Goal: Navigation & Orientation: Find specific page/section

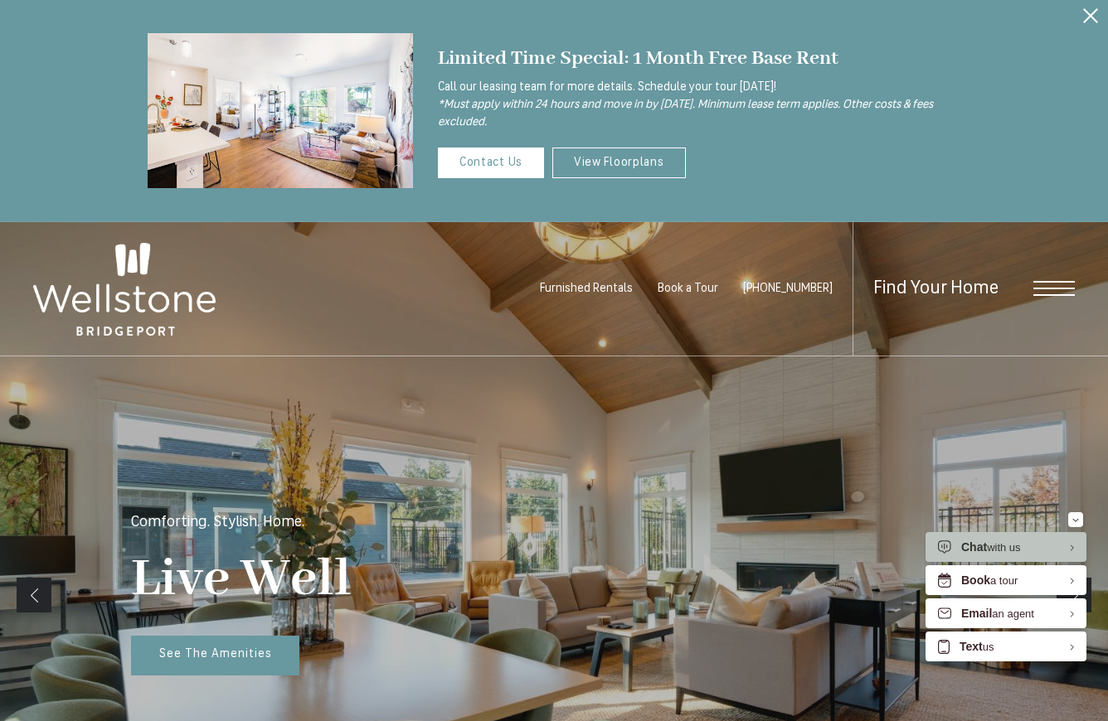
click at [1049, 277] on div "Find Your Home" at bounding box center [963, 288] width 222 height 133
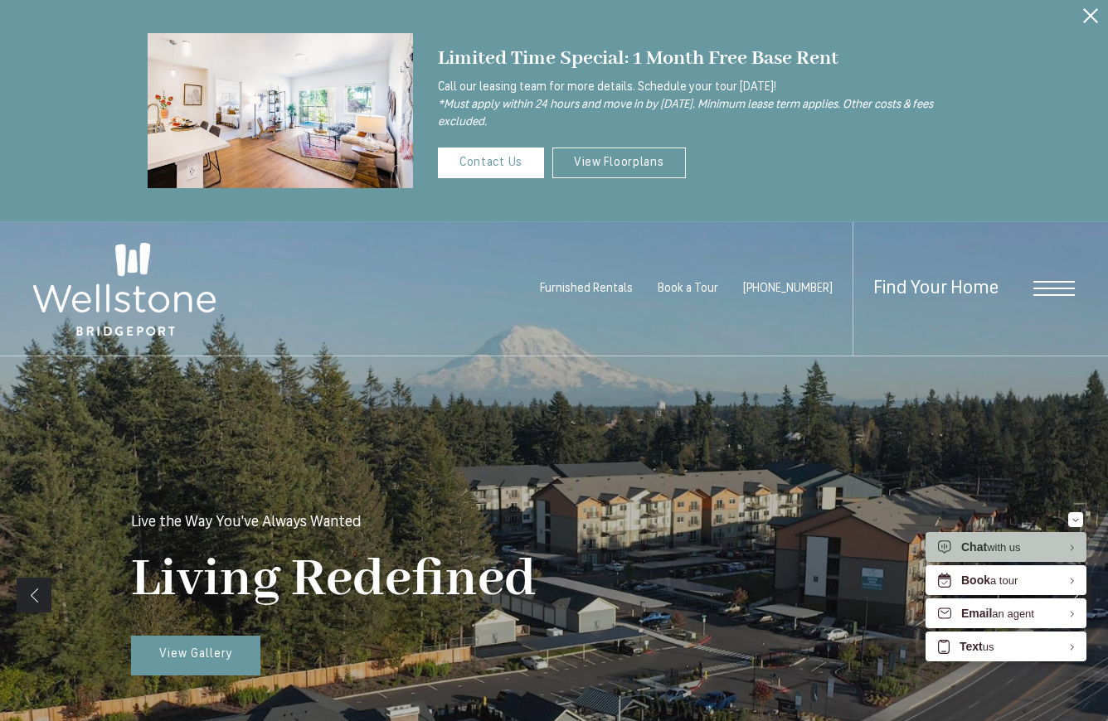
click at [1044, 291] on span "Open Menu" at bounding box center [1053, 288] width 41 height 15
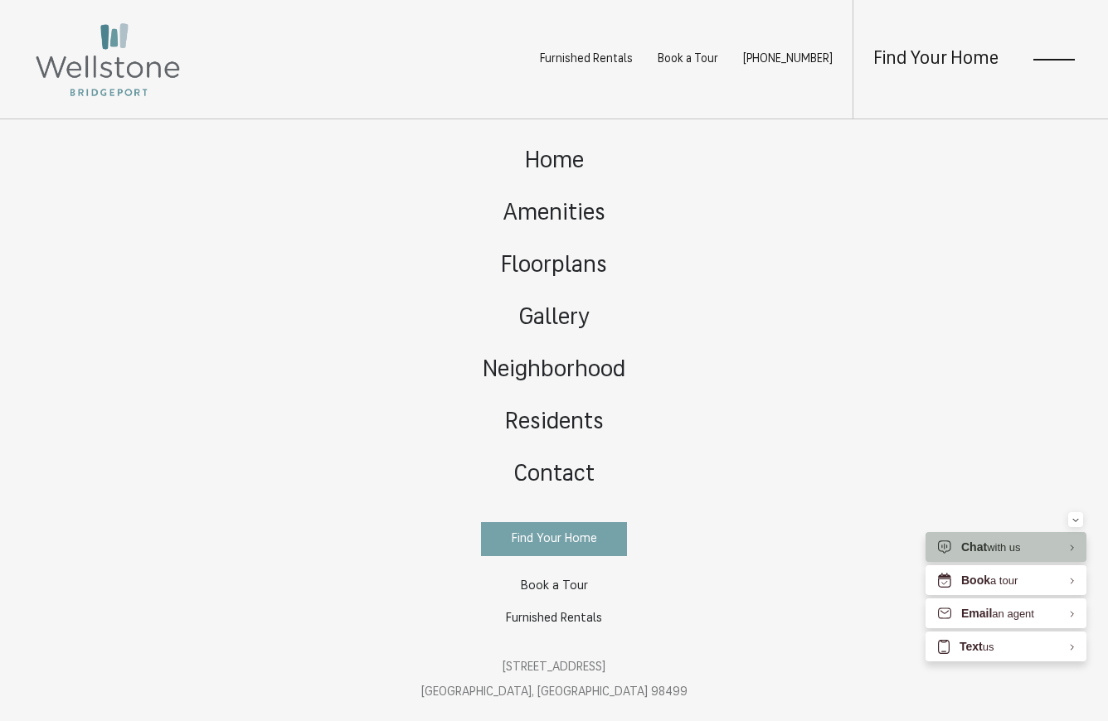
click at [552, 538] on span "Find Your Home" at bounding box center [554, 539] width 85 height 12
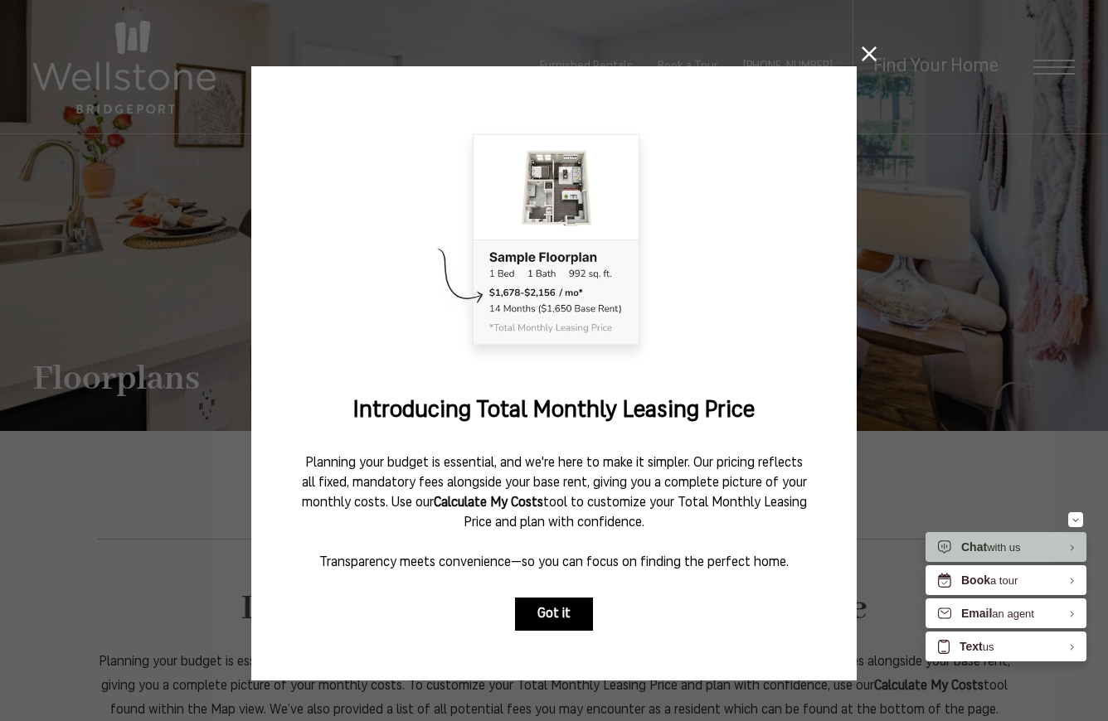
click at [555, 622] on button "Got it" at bounding box center [554, 614] width 78 height 33
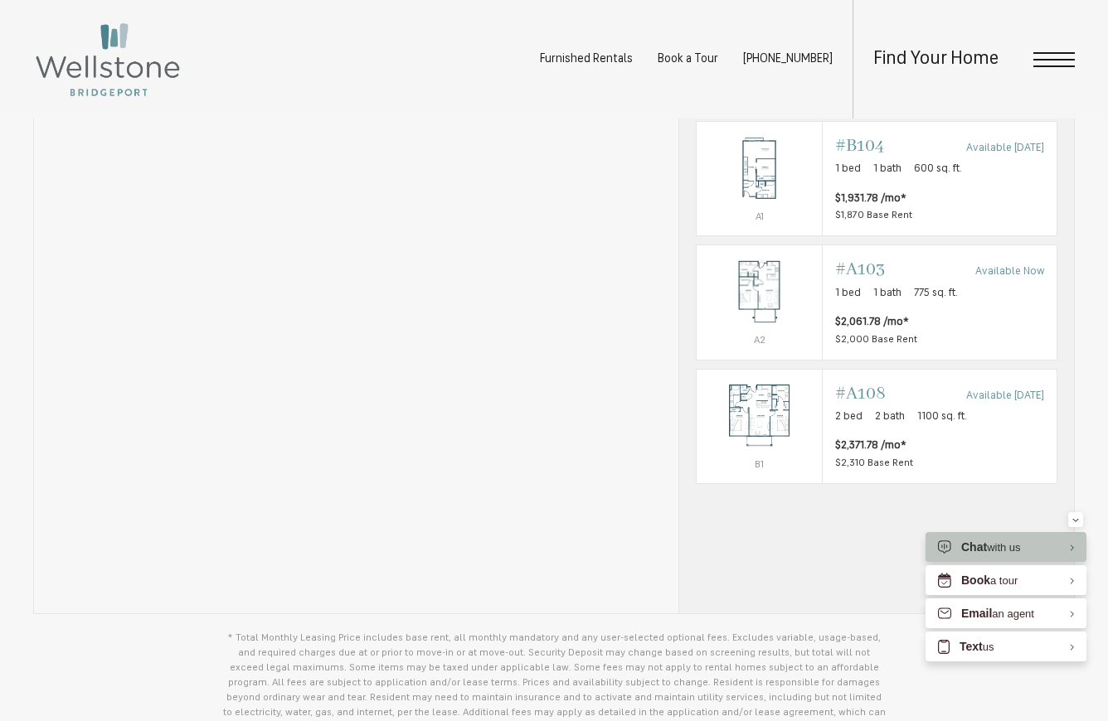
scroll to position [1001, 0]
click at [934, 216] on span "$1,931.78 /mo* $1,870 Base Rent" at bounding box center [939, 206] width 209 height 33
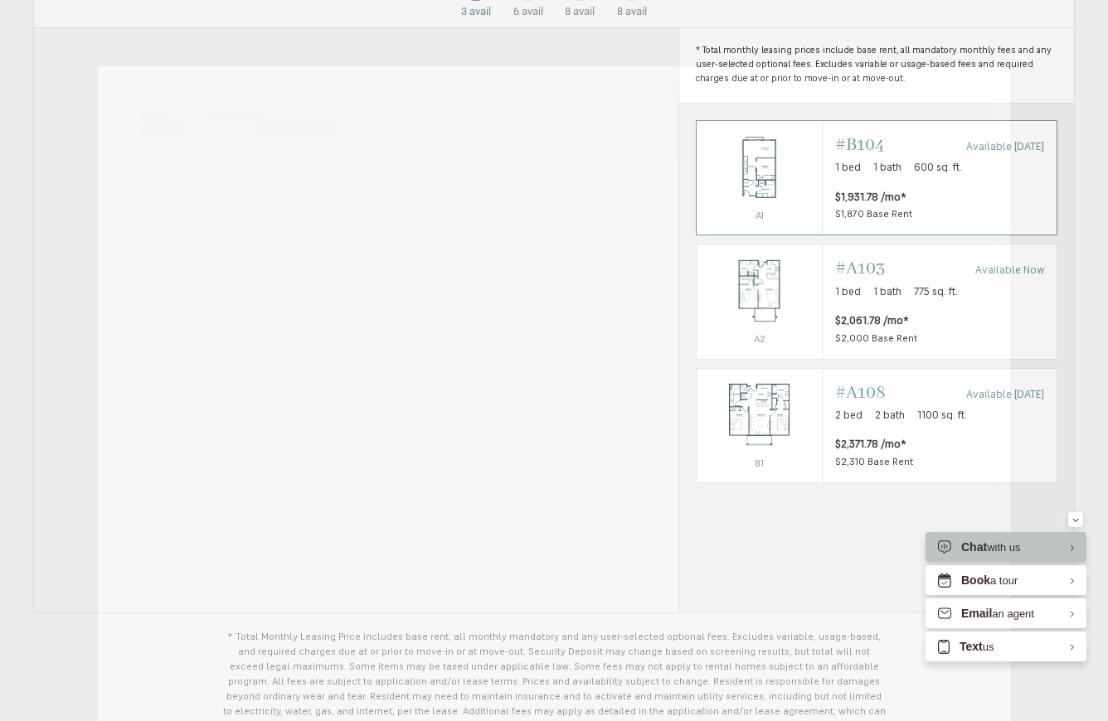
scroll to position [0, 0]
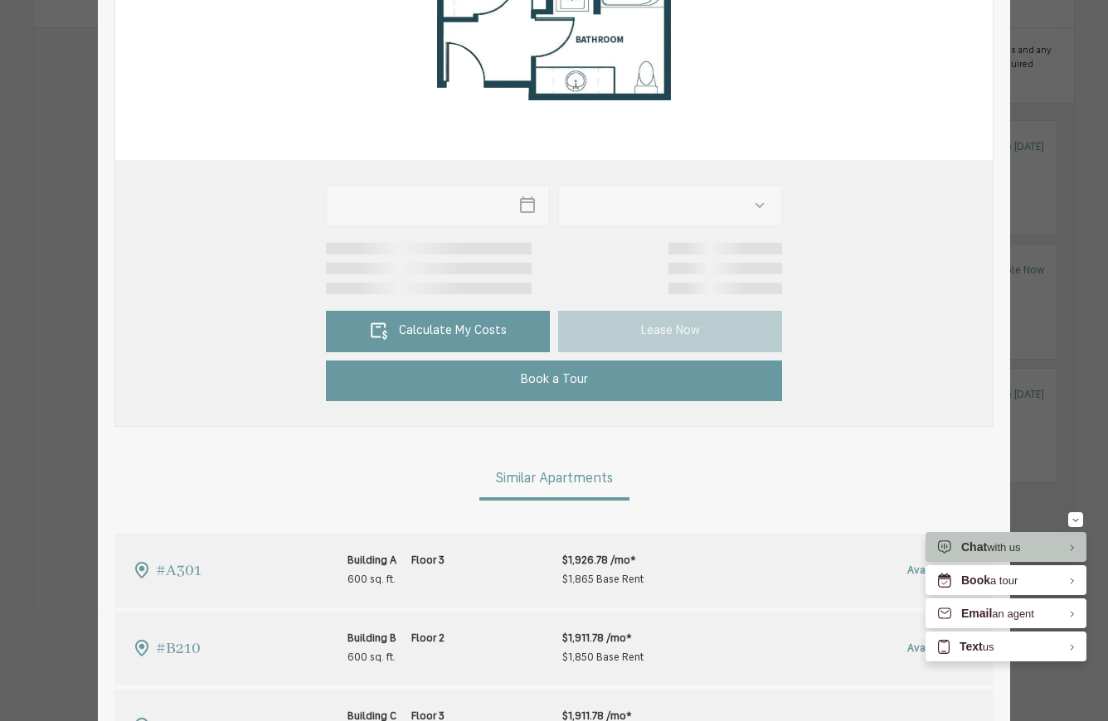
type input "**********"
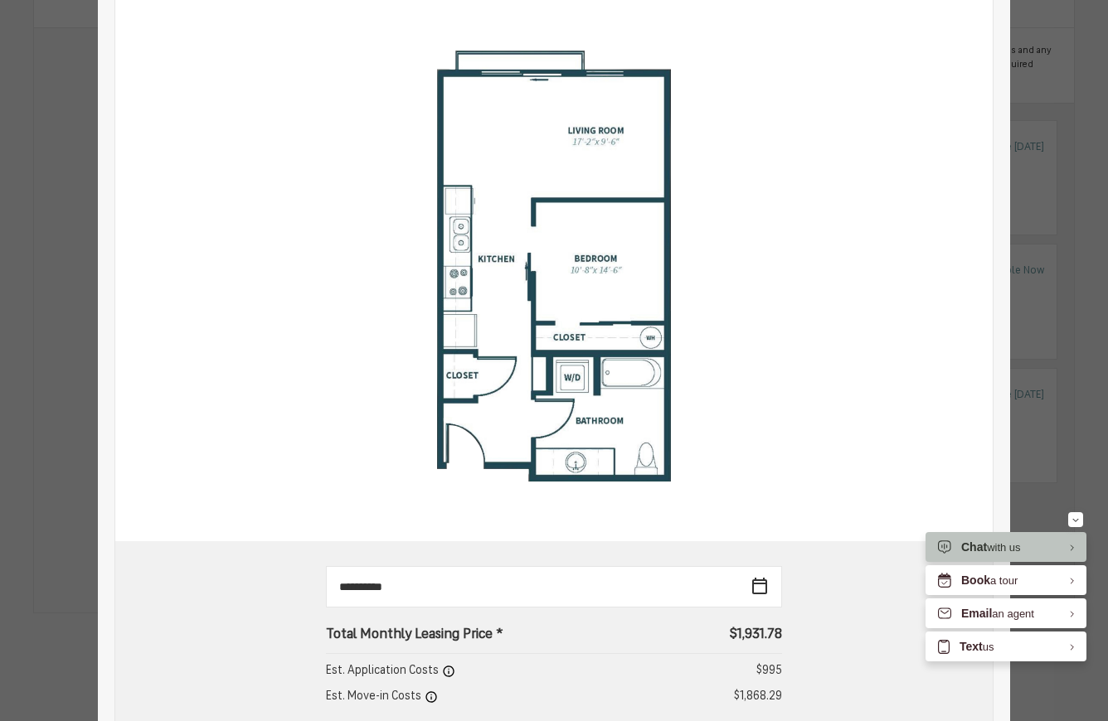
scroll to position [221, 0]
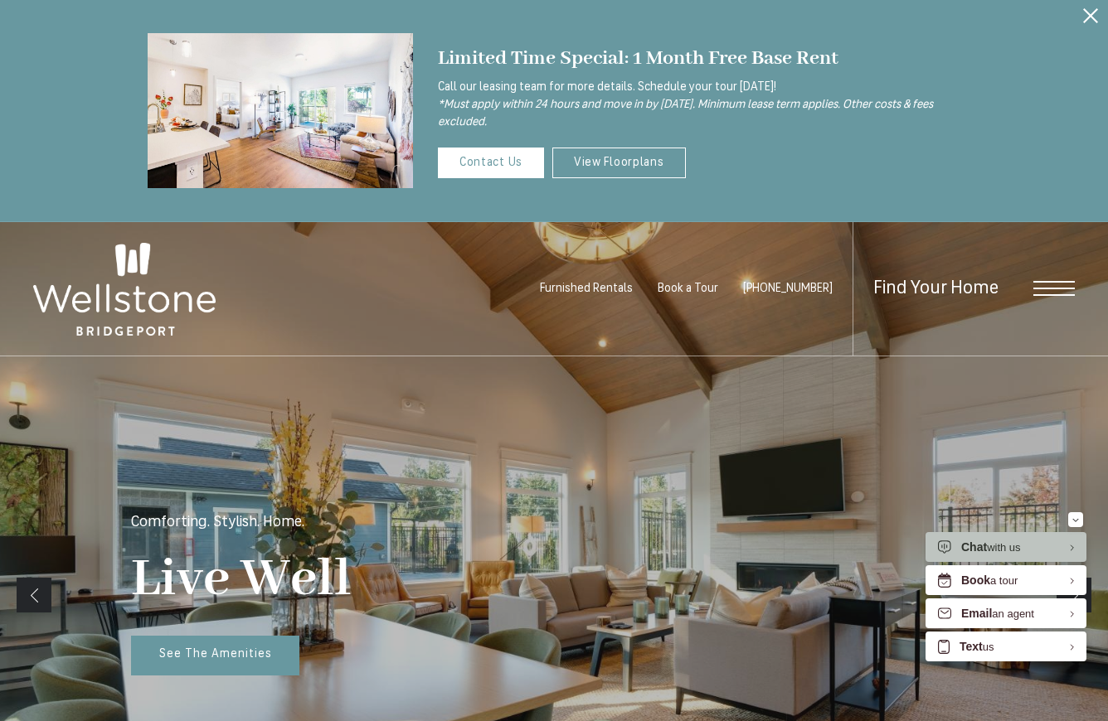
click at [1024, 293] on div "Find Your Home" at bounding box center [963, 288] width 222 height 133
click at [1044, 289] on span "Open Menu" at bounding box center [1053, 289] width 41 height 2
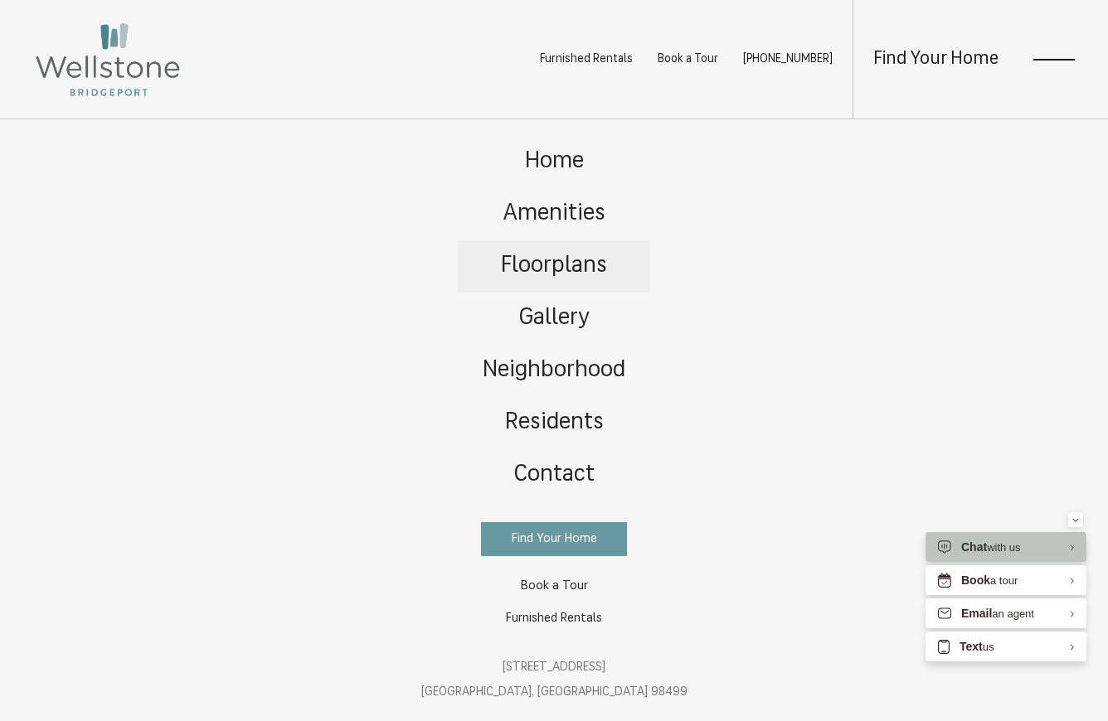
click at [563, 255] on span "Floorplans" at bounding box center [554, 266] width 106 height 23
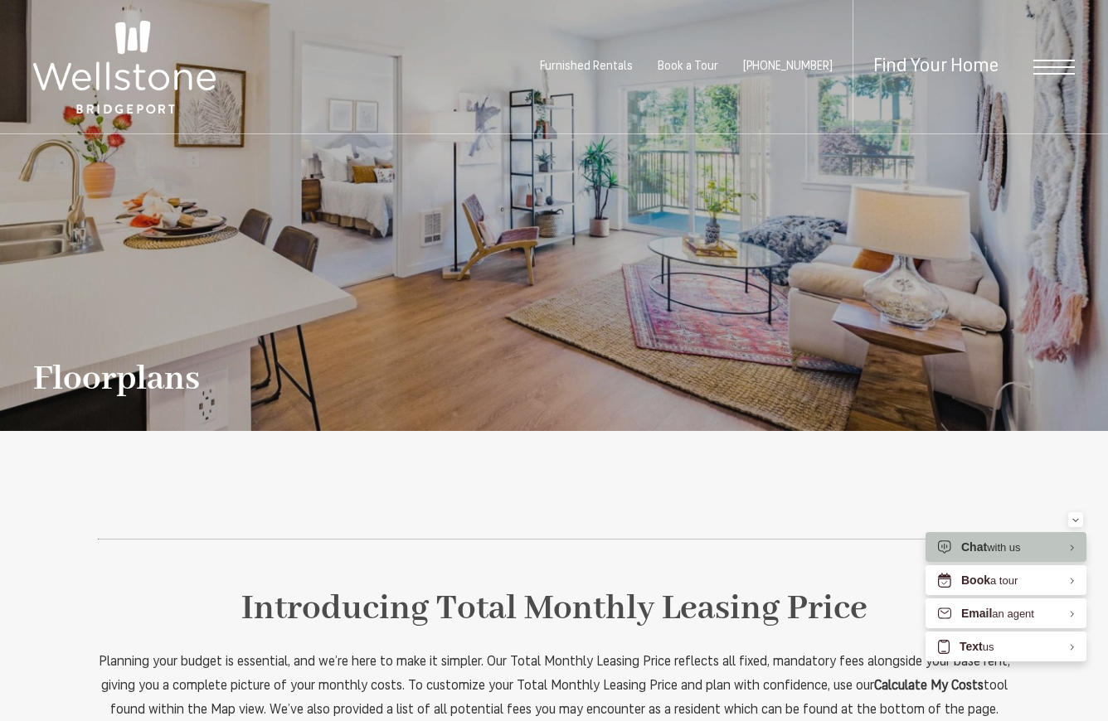
click at [1030, 75] on div "Find Your Home" at bounding box center [963, 66] width 222 height 133
click at [1040, 75] on div "Find Your Home" at bounding box center [963, 66] width 222 height 133
click at [1014, 48] on div "Find Your Home" at bounding box center [963, 66] width 222 height 133
click at [1049, 65] on span "Open Menu" at bounding box center [1053, 67] width 41 height 15
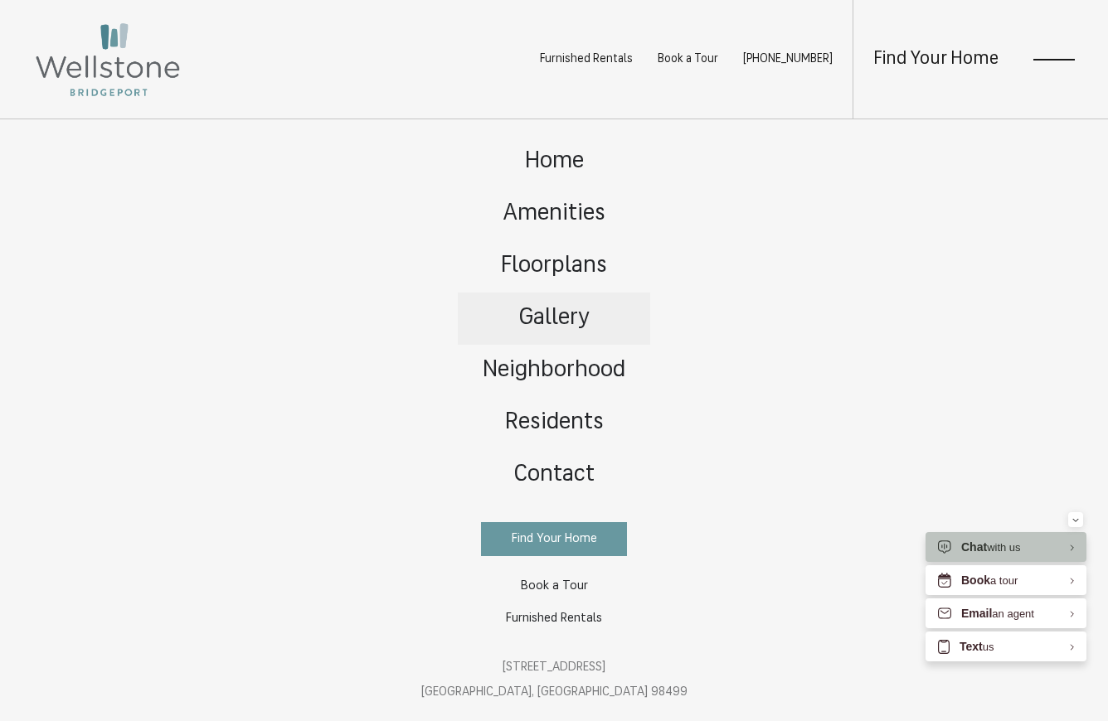
click at [566, 323] on span "Gallery" at bounding box center [554, 318] width 70 height 23
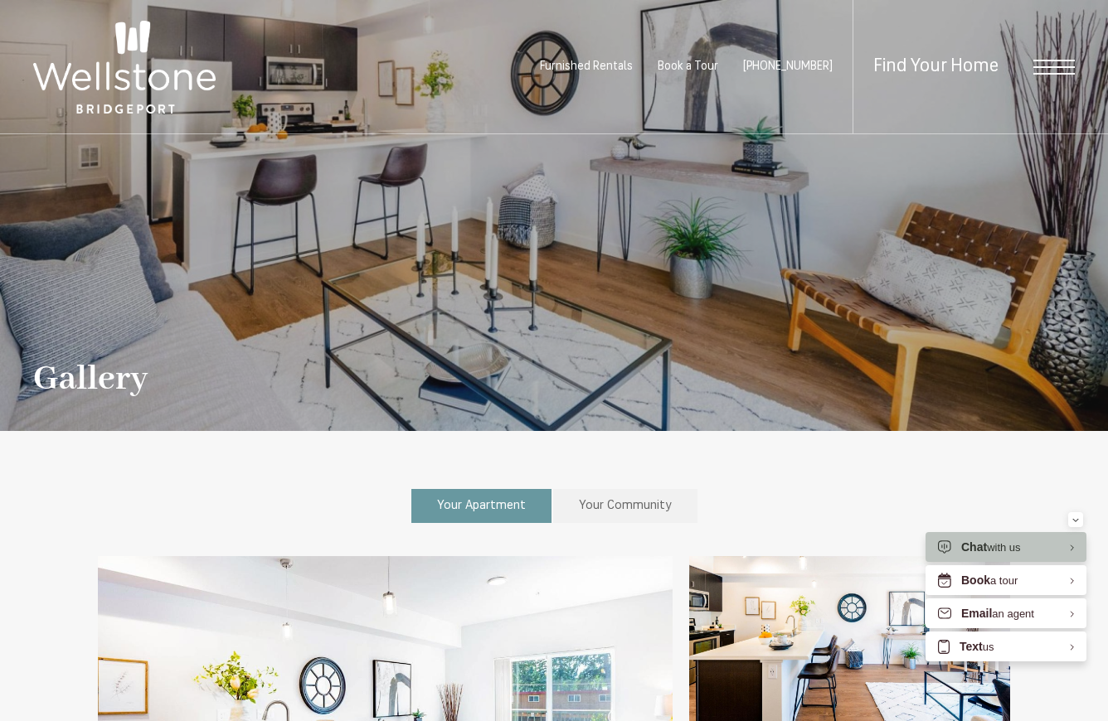
click at [499, 513] on link "Your Apartment" at bounding box center [481, 506] width 140 height 34
click at [478, 492] on link "Your Apartment" at bounding box center [481, 506] width 140 height 34
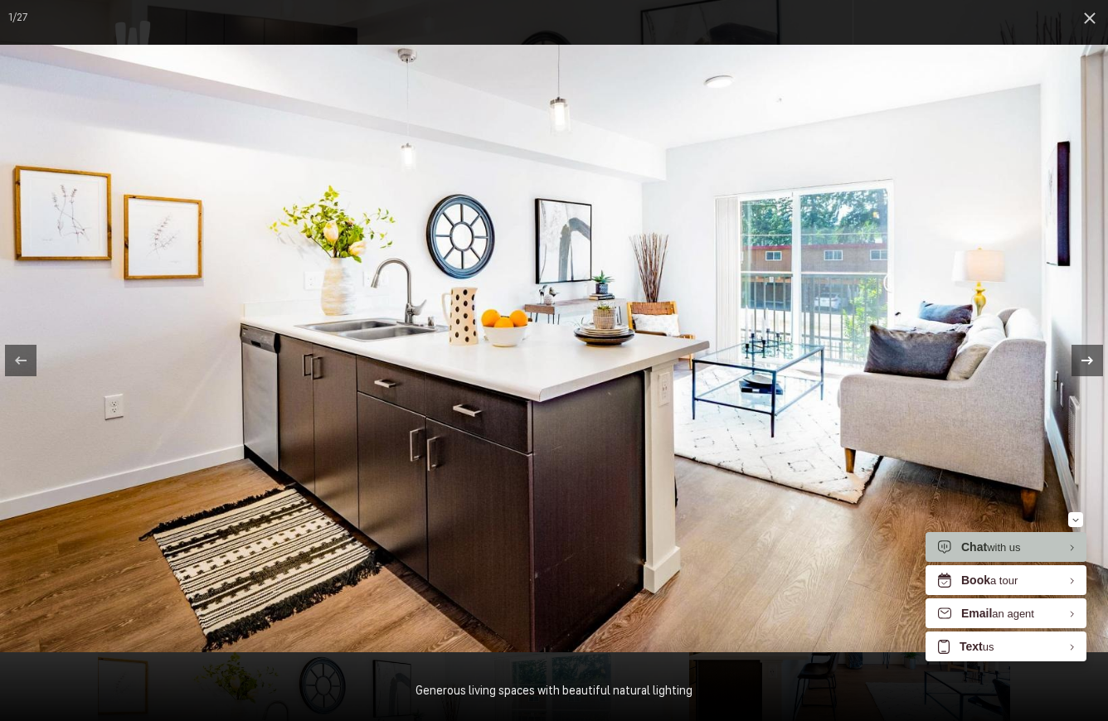
click at [1087, 362] on icon at bounding box center [1087, 361] width 20 height 20
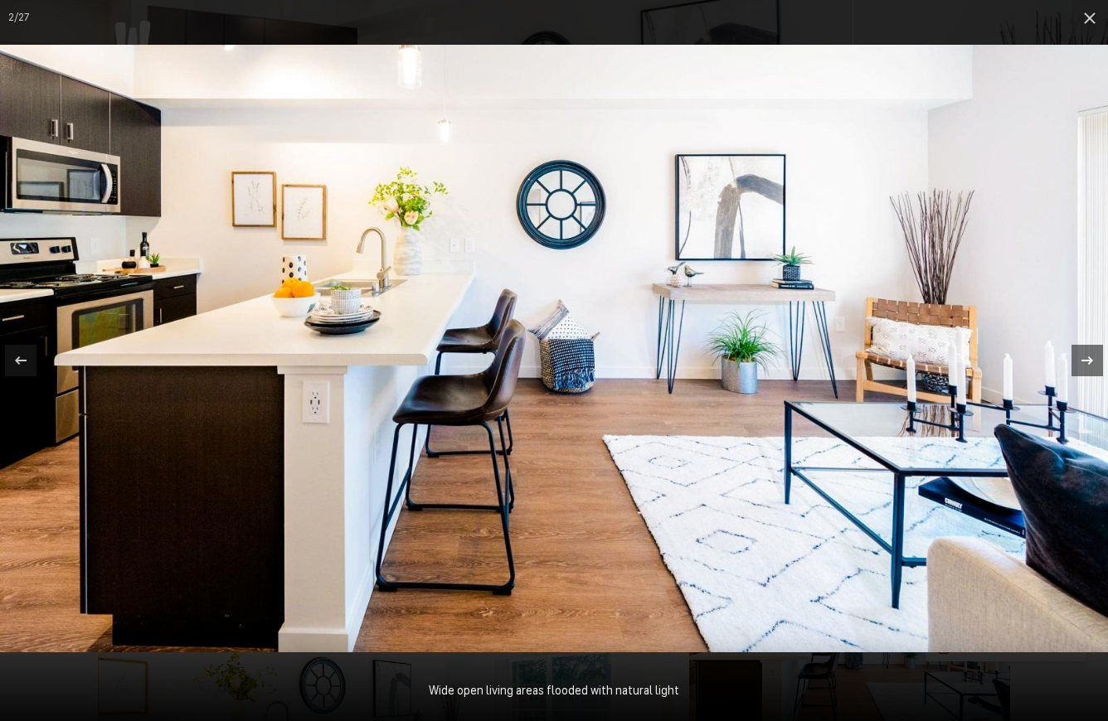
click at [1087, 362] on icon at bounding box center [1087, 361] width 20 height 20
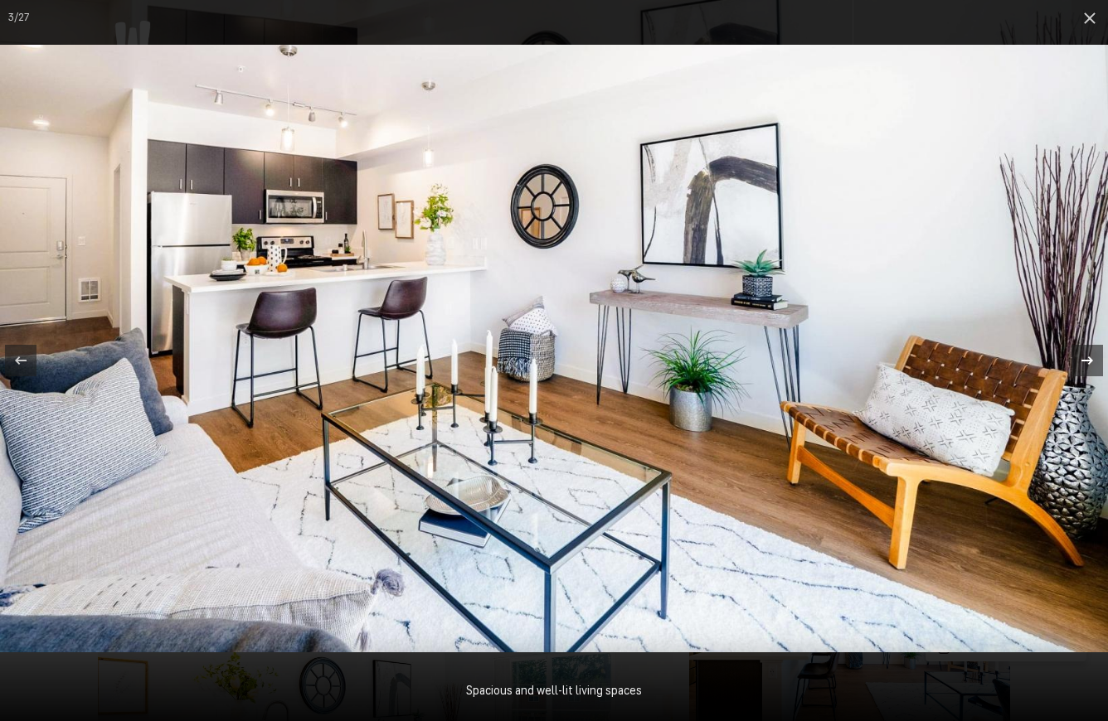
click at [1087, 362] on icon at bounding box center [1087, 361] width 20 height 20
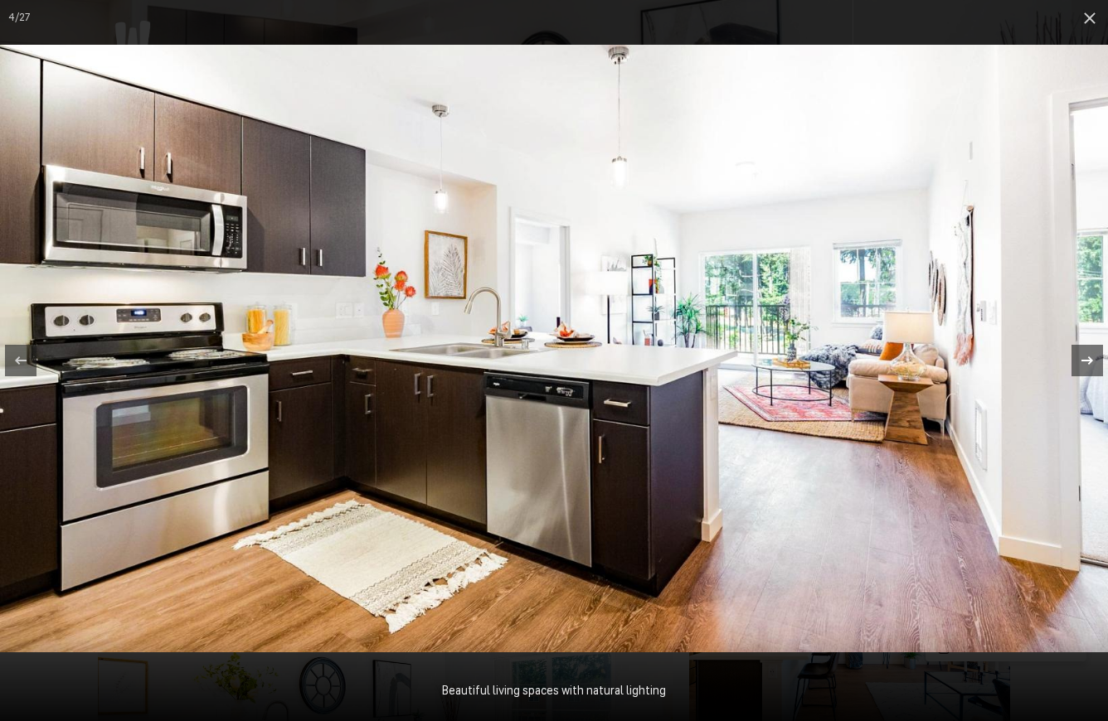
click at [1087, 362] on icon at bounding box center [1087, 361] width 20 height 20
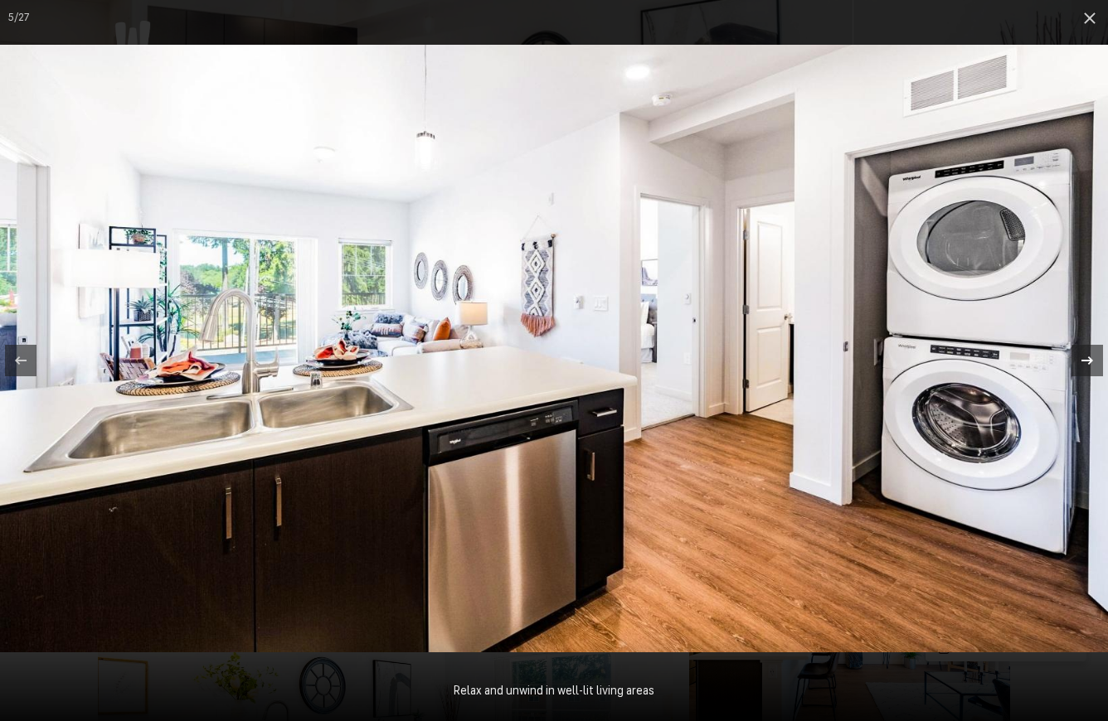
click at [1087, 362] on icon at bounding box center [1087, 361] width 20 height 20
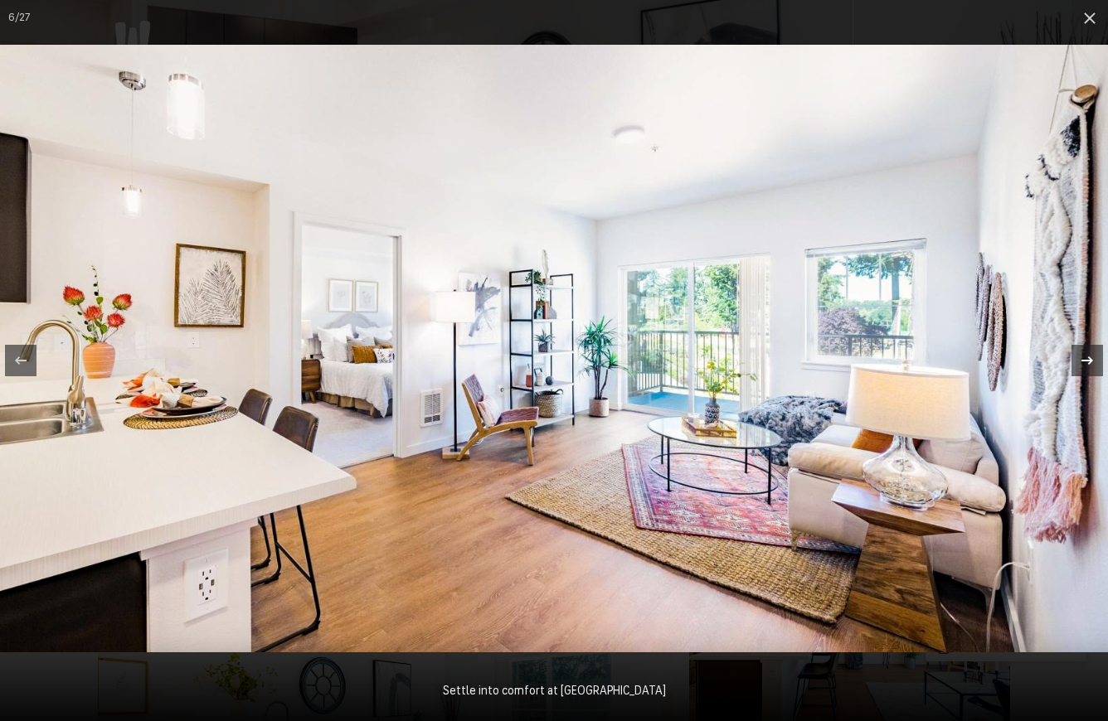
click at [1087, 362] on icon at bounding box center [1087, 361] width 20 height 20
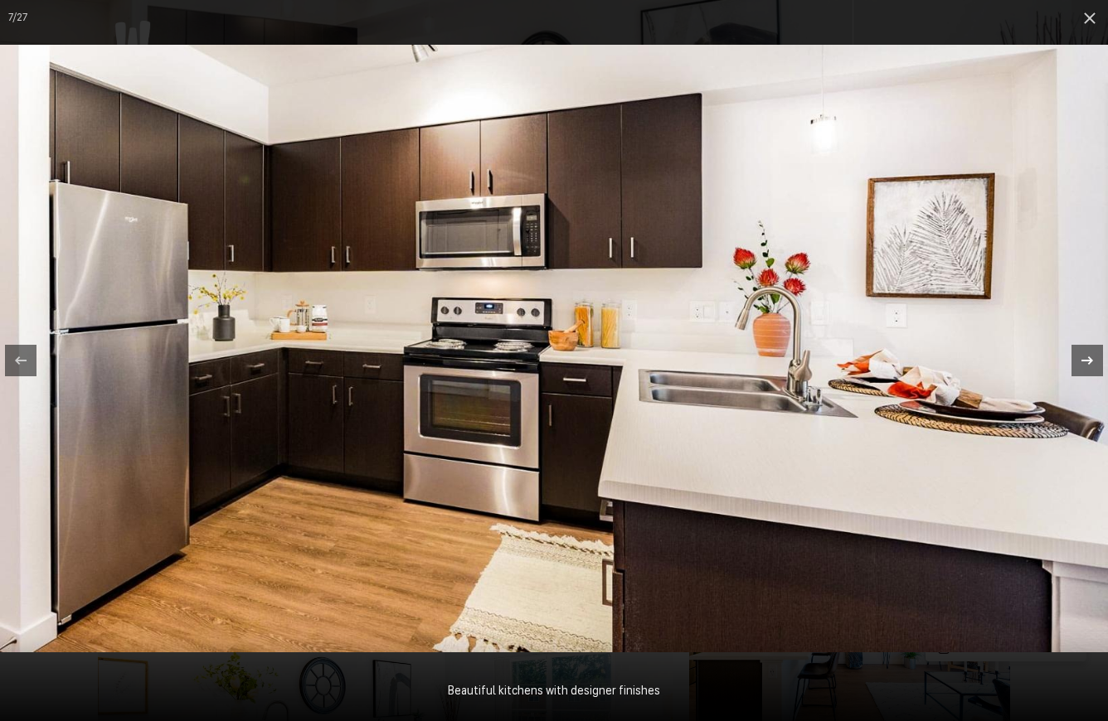
click at [1087, 362] on icon at bounding box center [1087, 361] width 20 height 20
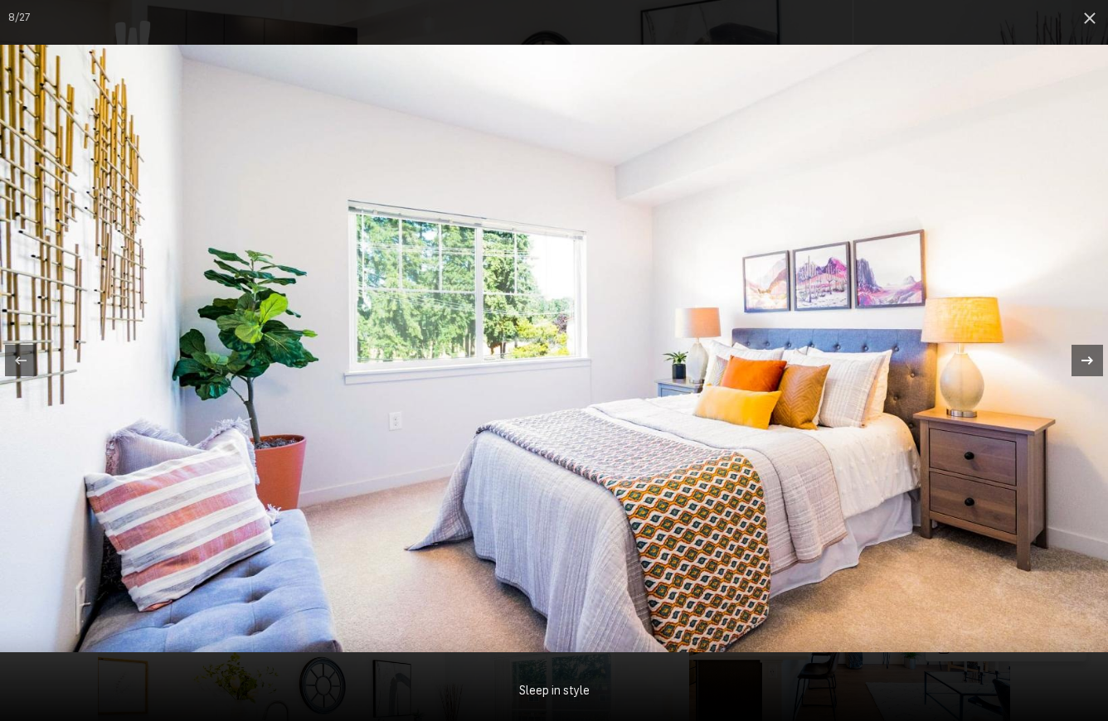
click at [1087, 362] on icon at bounding box center [1087, 361] width 20 height 20
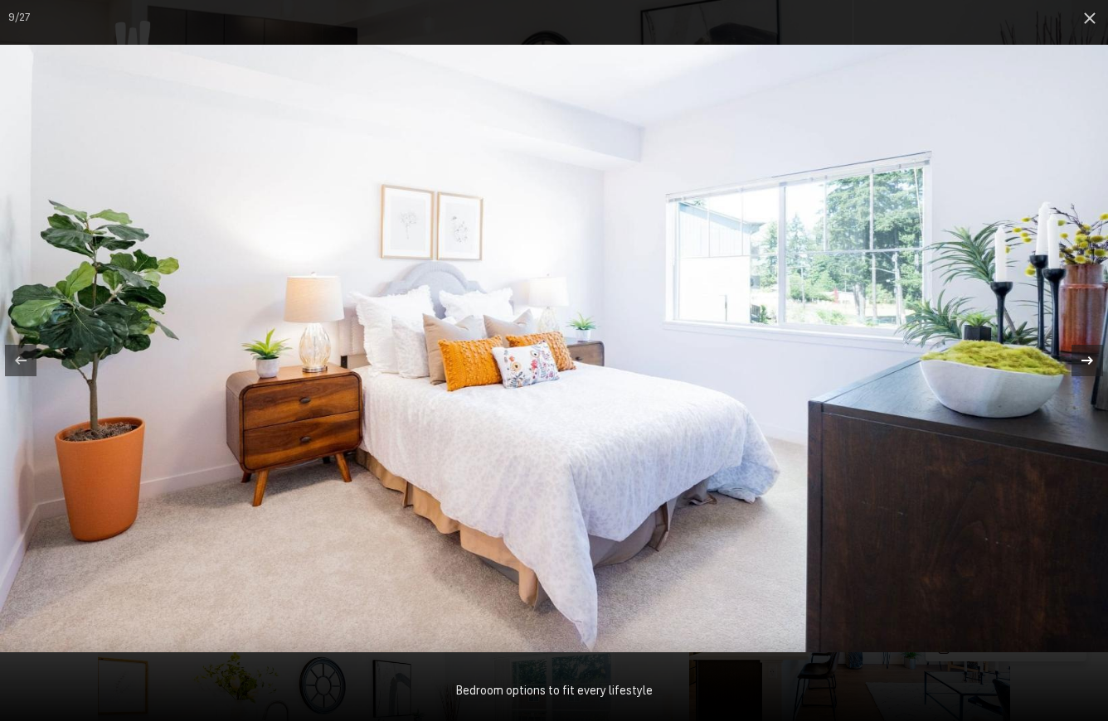
click at [1087, 362] on icon at bounding box center [1087, 361] width 20 height 20
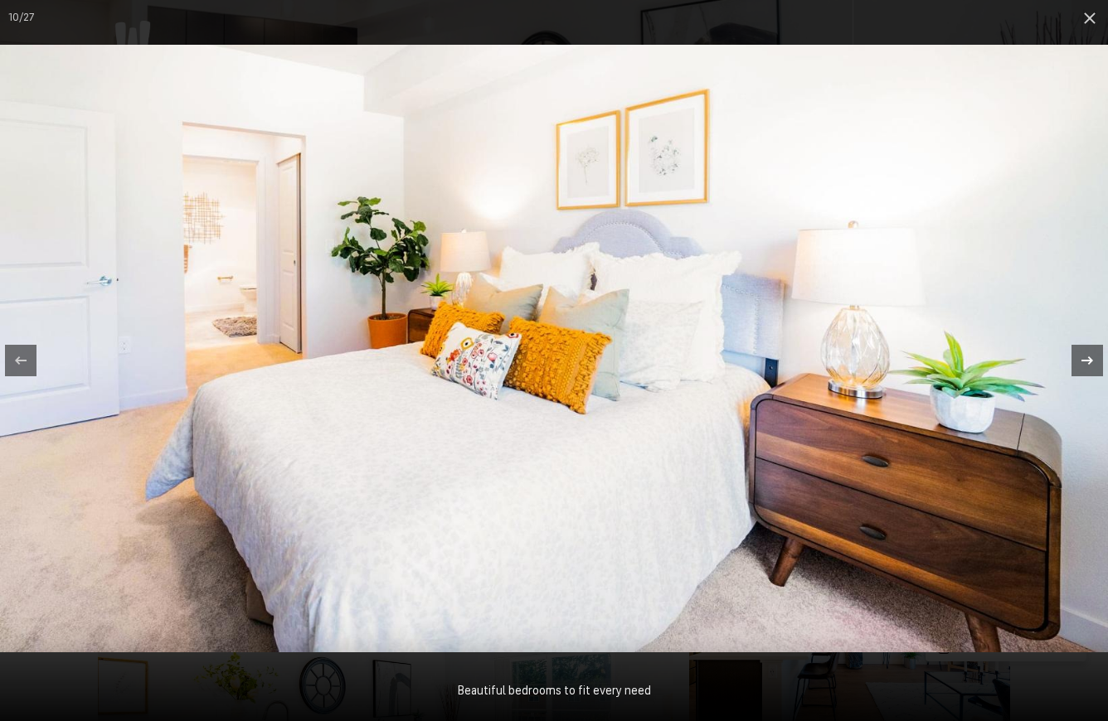
click at [1087, 362] on icon at bounding box center [1087, 361] width 20 height 20
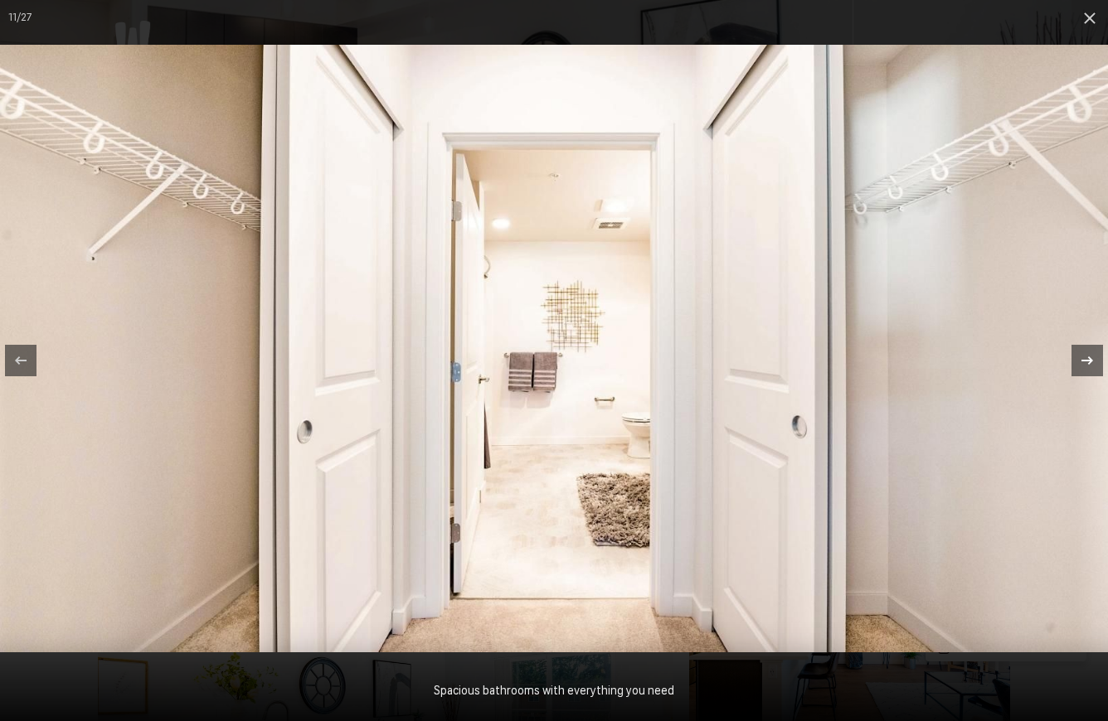
click at [1087, 362] on icon at bounding box center [1087, 361] width 20 height 20
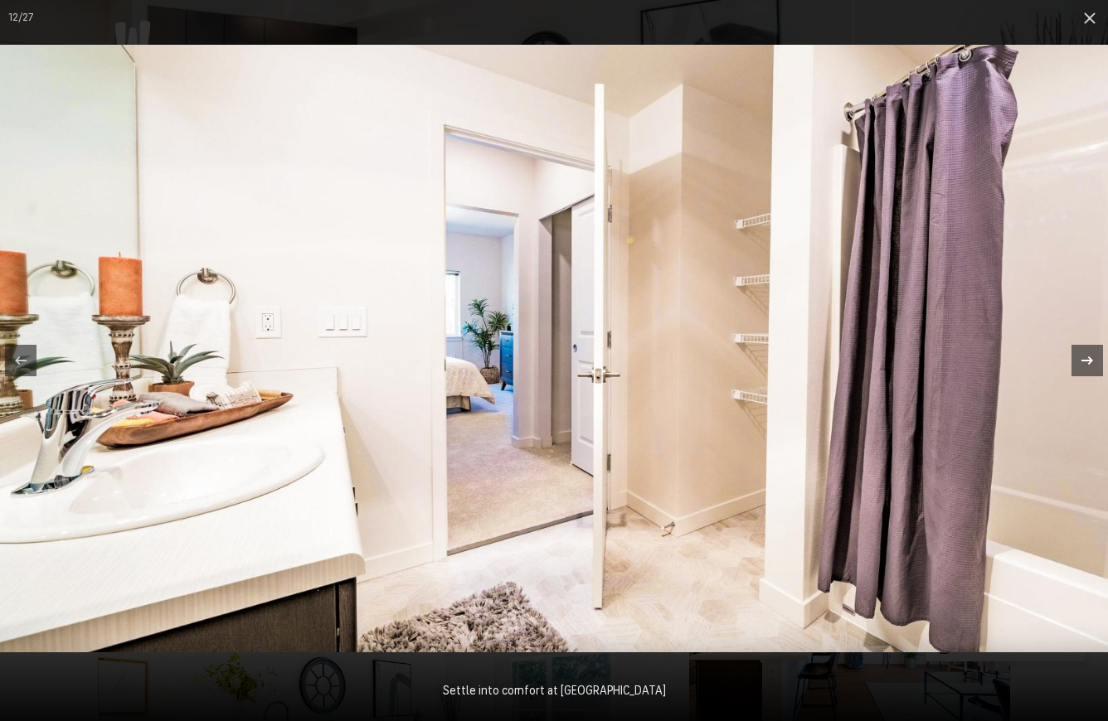
click at [1087, 362] on icon at bounding box center [1087, 361] width 20 height 20
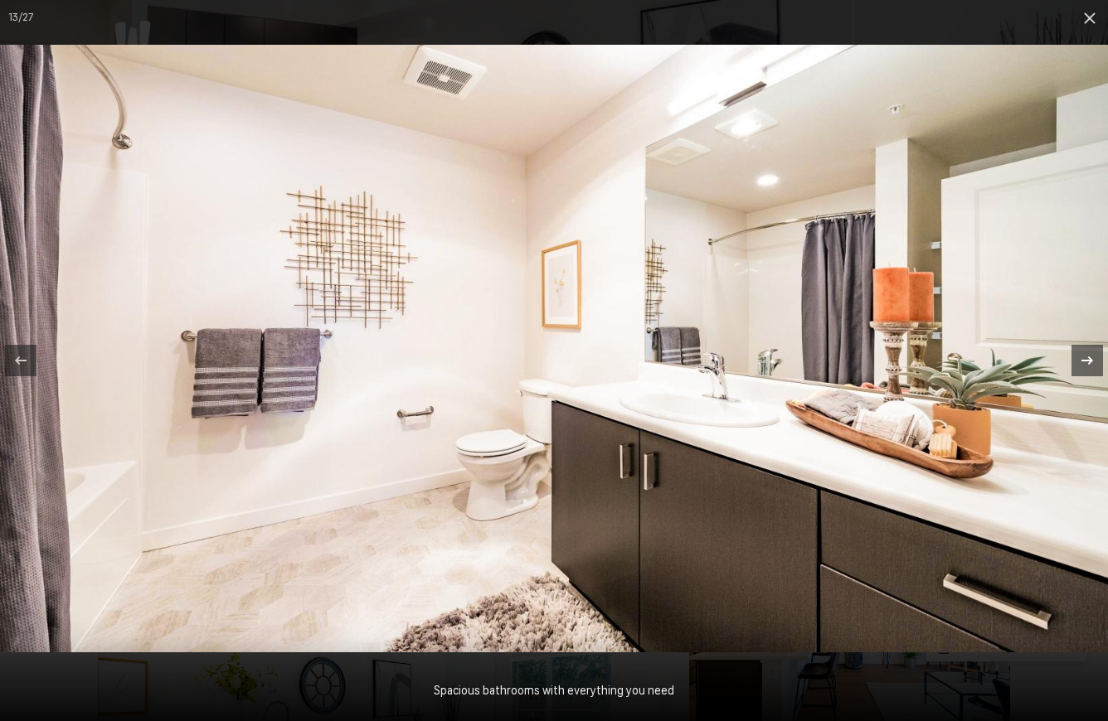
click at [1087, 362] on icon at bounding box center [1087, 361] width 20 height 20
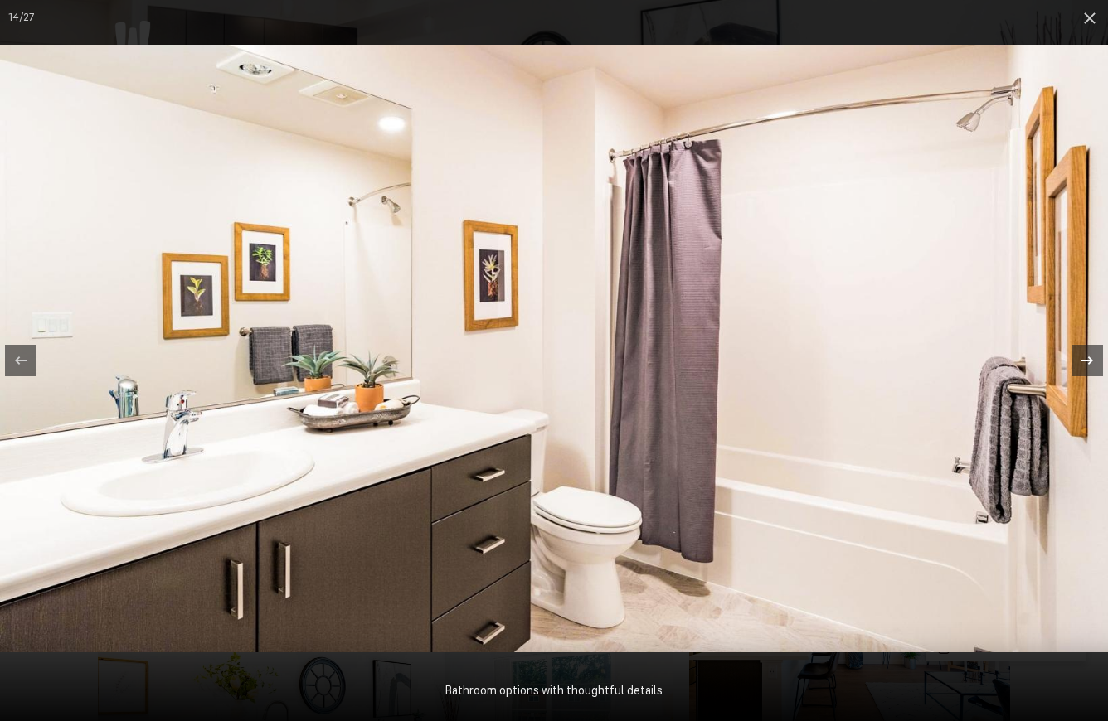
click at [1087, 362] on icon at bounding box center [1087, 361] width 20 height 20
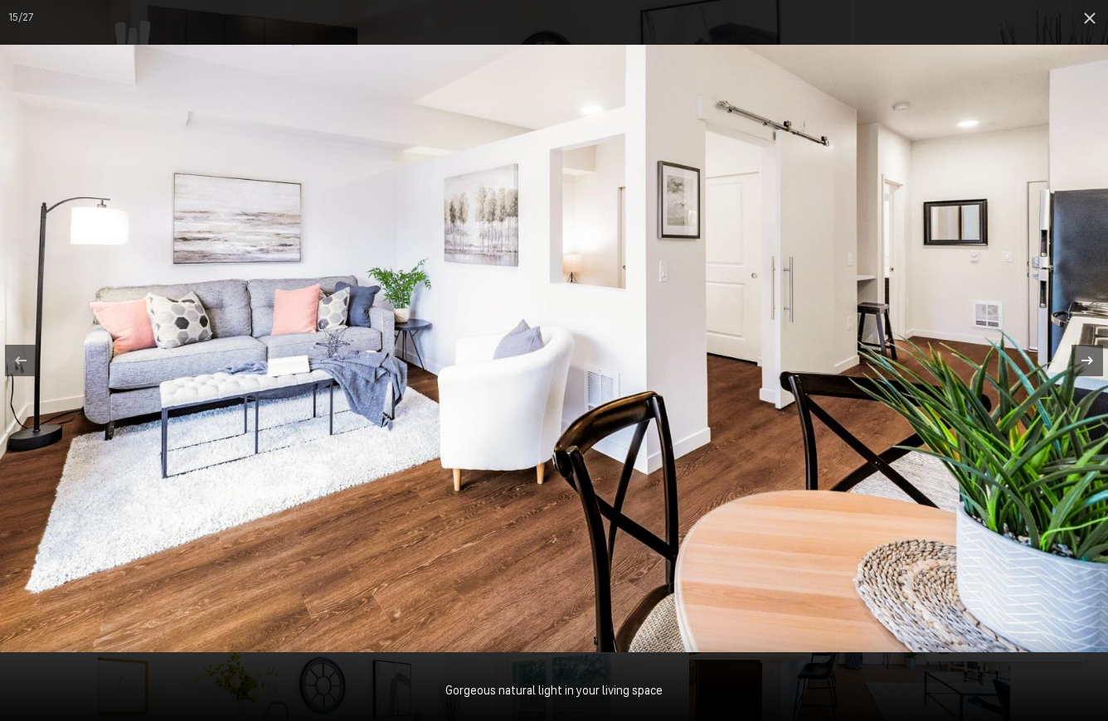
click at [1087, 362] on icon at bounding box center [1087, 361] width 20 height 20
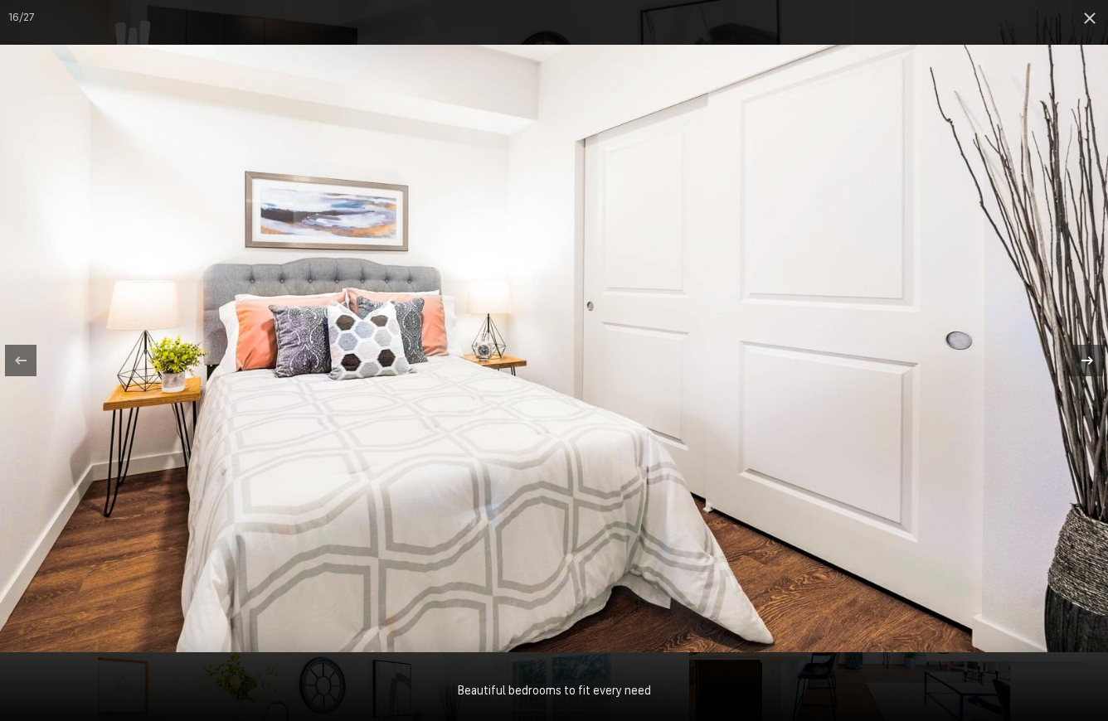
click at [1087, 362] on icon at bounding box center [1087, 361] width 20 height 20
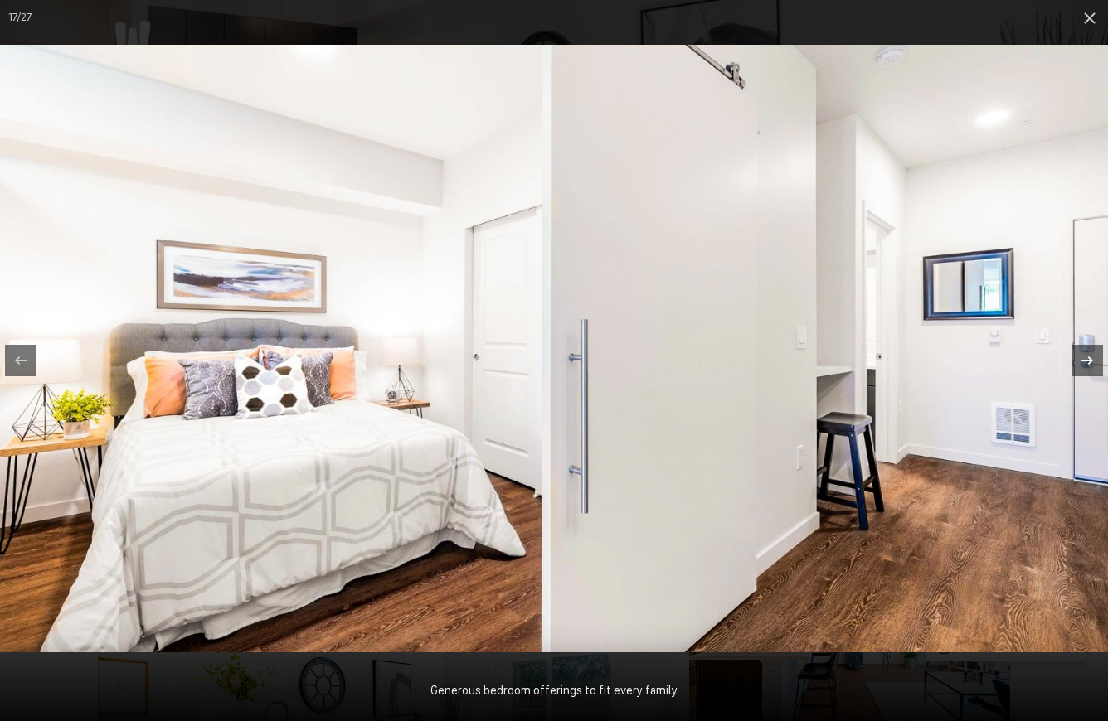
click at [1087, 362] on icon at bounding box center [1087, 361] width 20 height 20
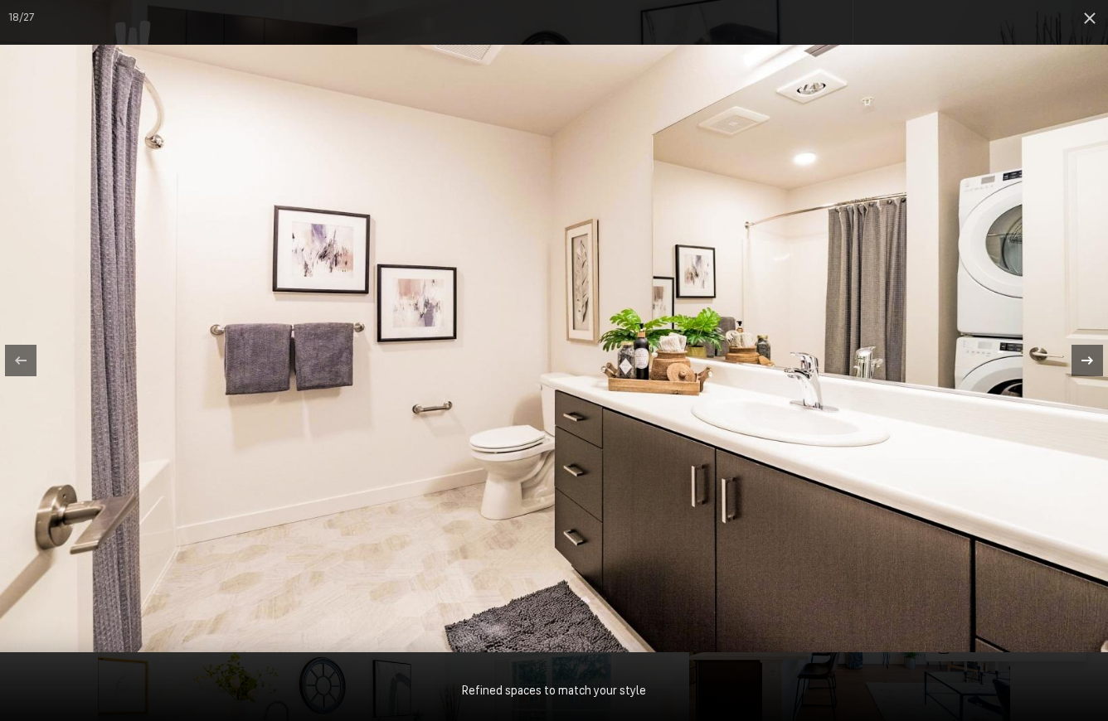
click at [1087, 362] on icon at bounding box center [1087, 361] width 20 height 20
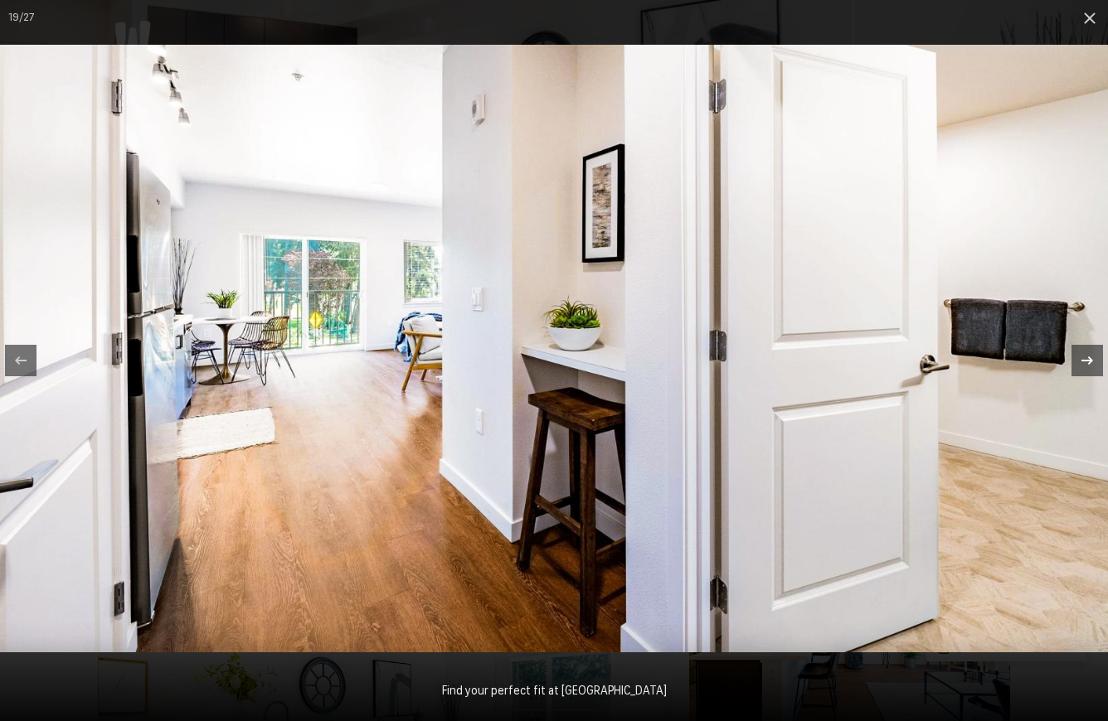
click at [1087, 362] on icon at bounding box center [1087, 361] width 20 height 20
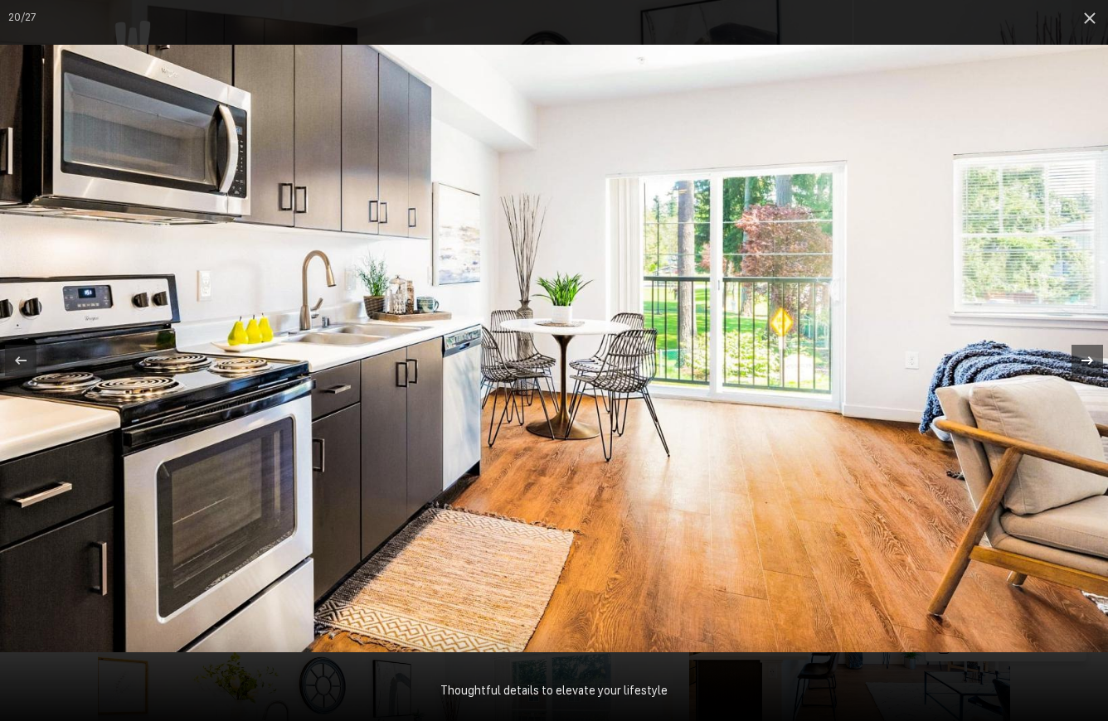
click at [1087, 362] on icon at bounding box center [1087, 361] width 20 height 20
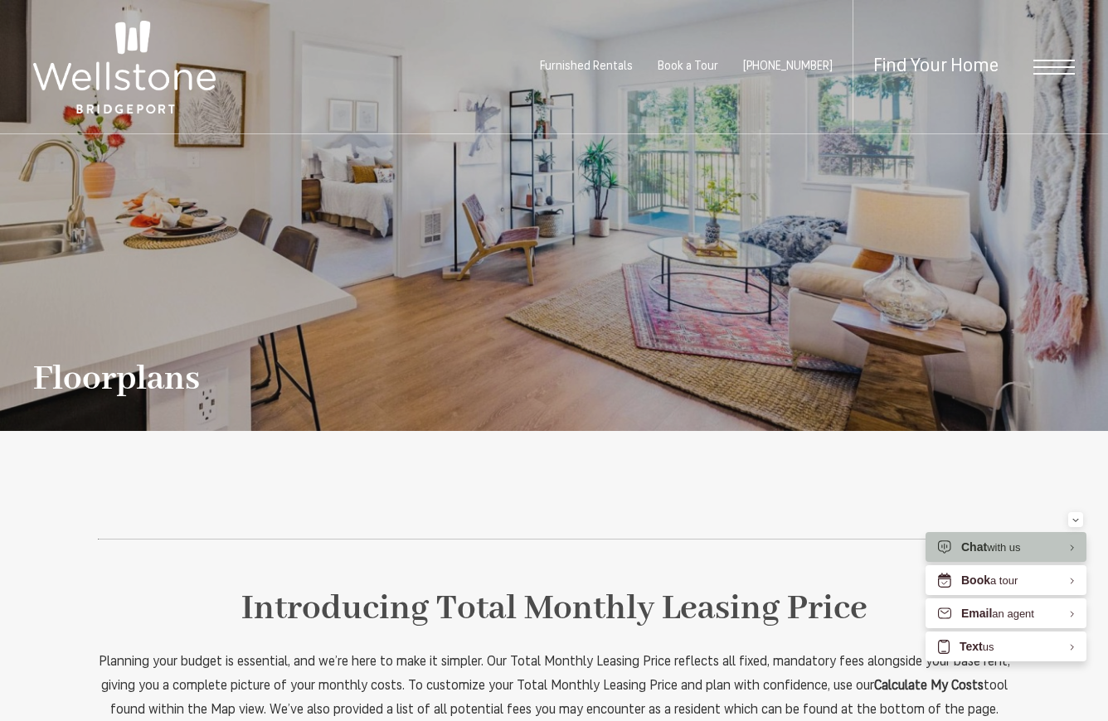
click at [1044, 76] on div "Find Your Home" at bounding box center [963, 66] width 222 height 133
click at [1045, 71] on span "Open Menu" at bounding box center [1053, 67] width 41 height 15
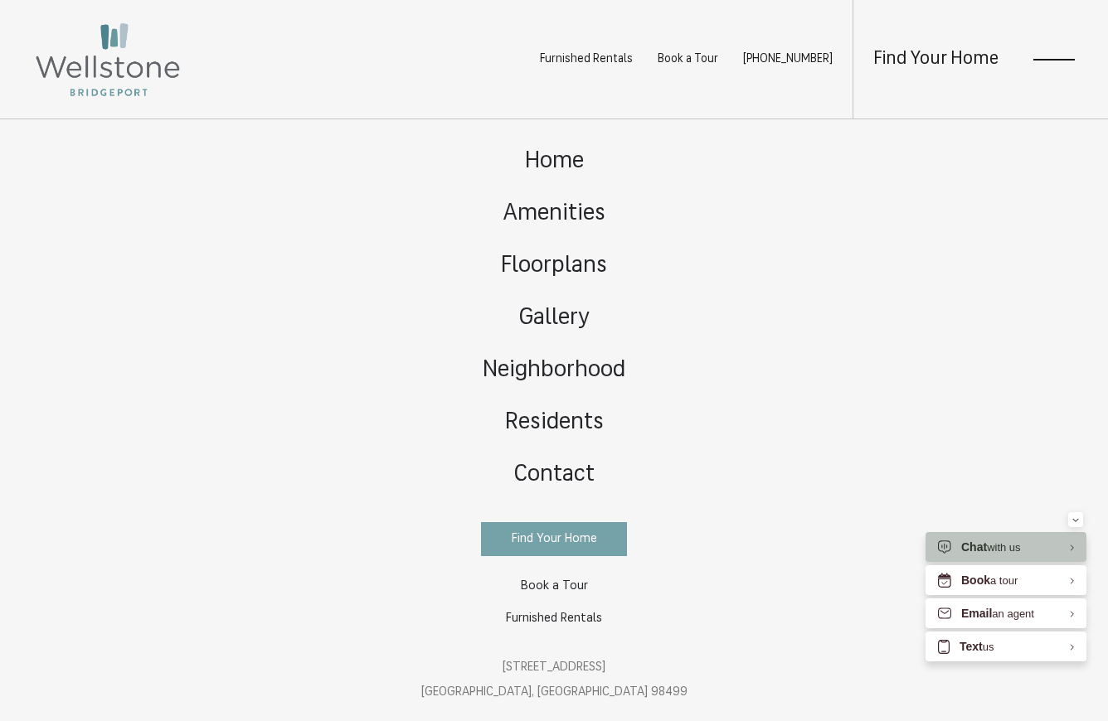
click at [541, 540] on span "Find Your Home" at bounding box center [554, 539] width 85 height 12
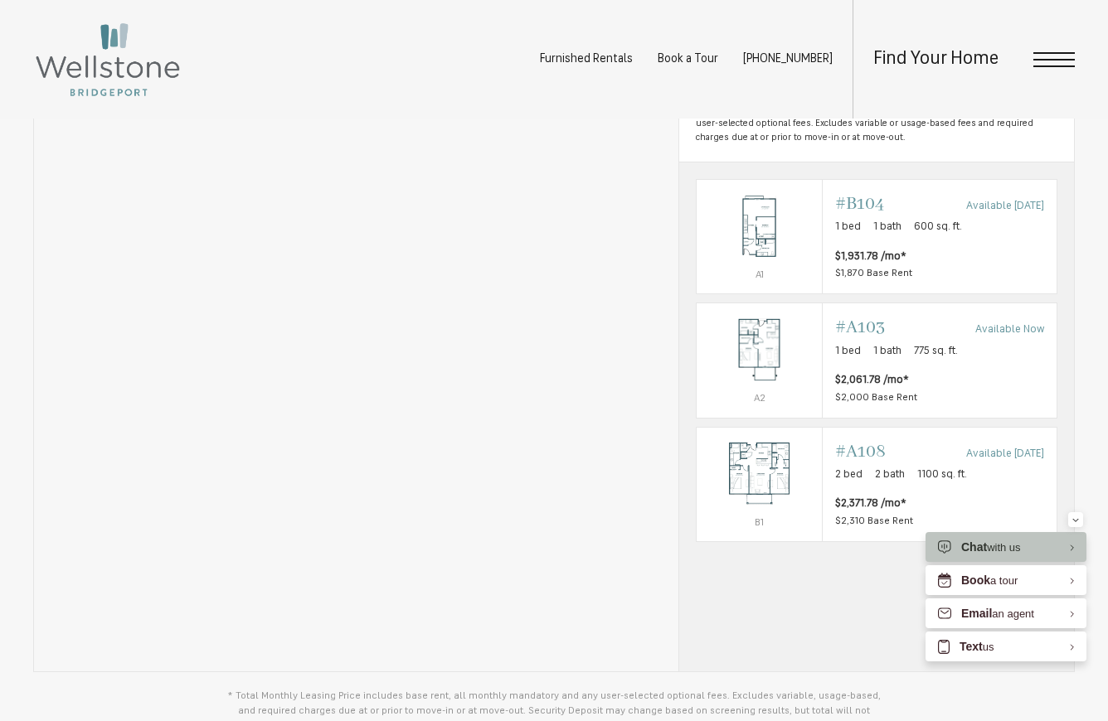
scroll to position [987, 0]
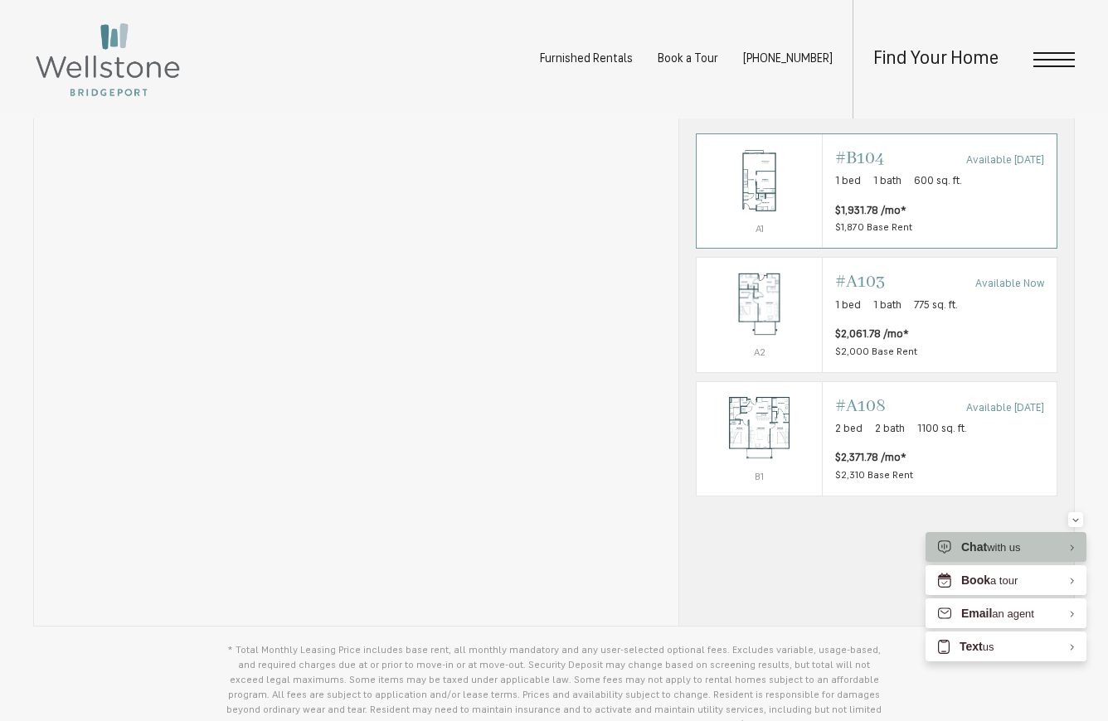
click at [873, 170] on span "#B104" at bounding box center [859, 158] width 49 height 23
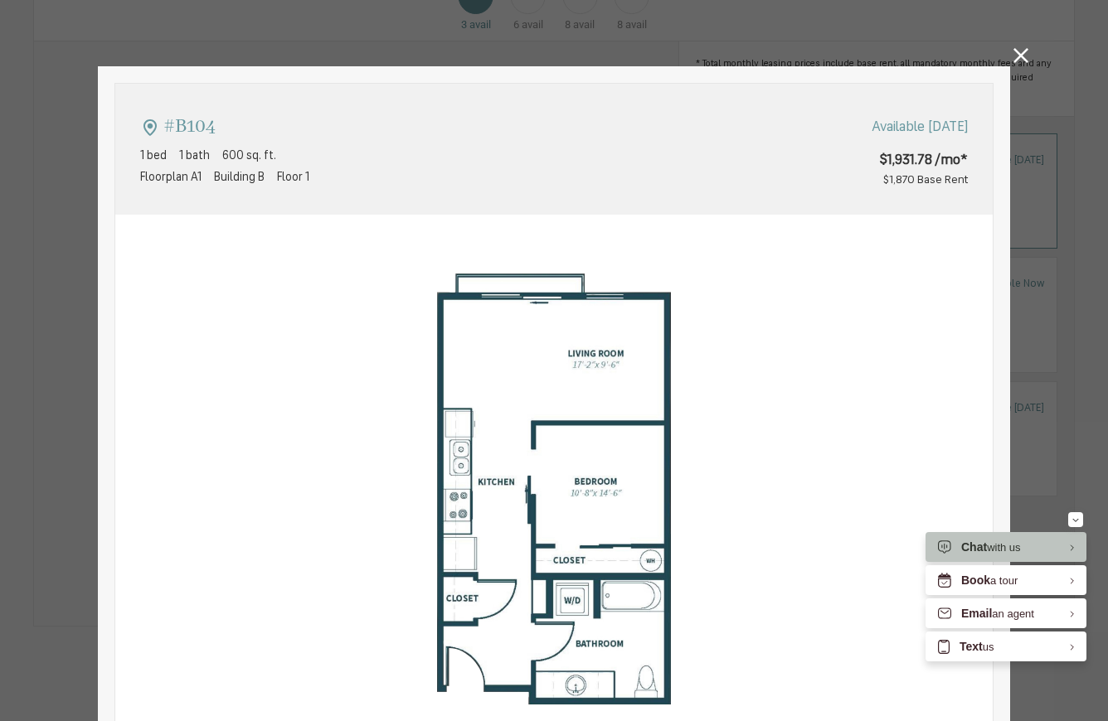
type input "**********"
click at [1026, 60] on icon at bounding box center [1020, 55] width 15 height 15
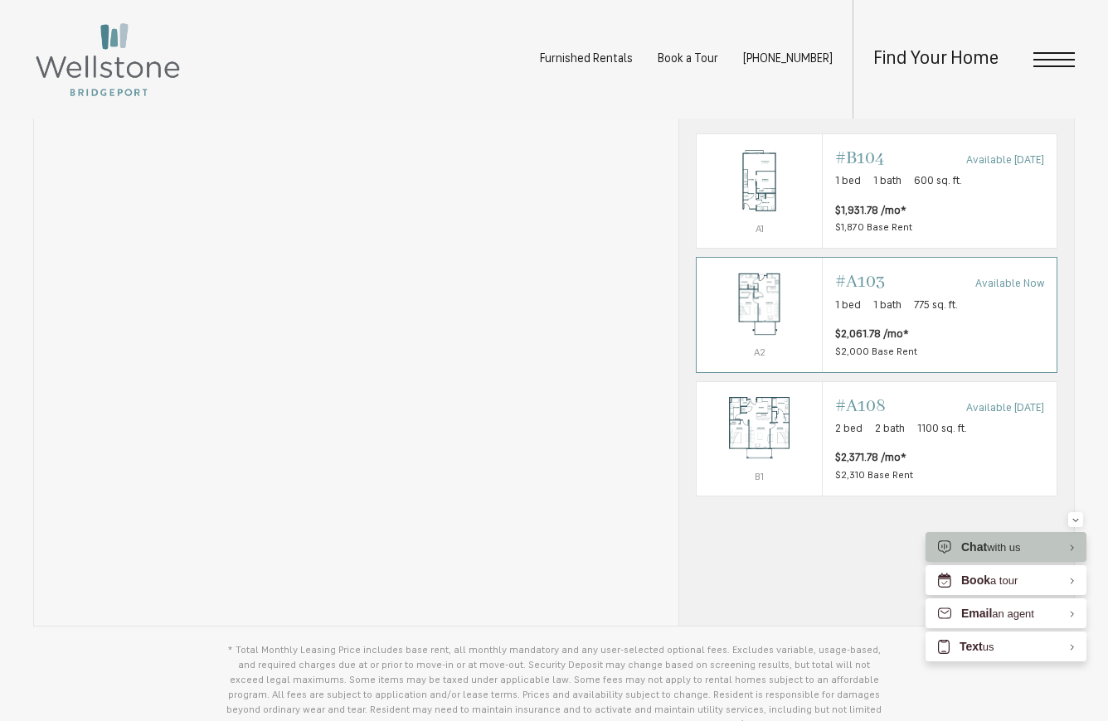
click at [776, 332] on img "View #A103" at bounding box center [758, 304] width 125 height 79
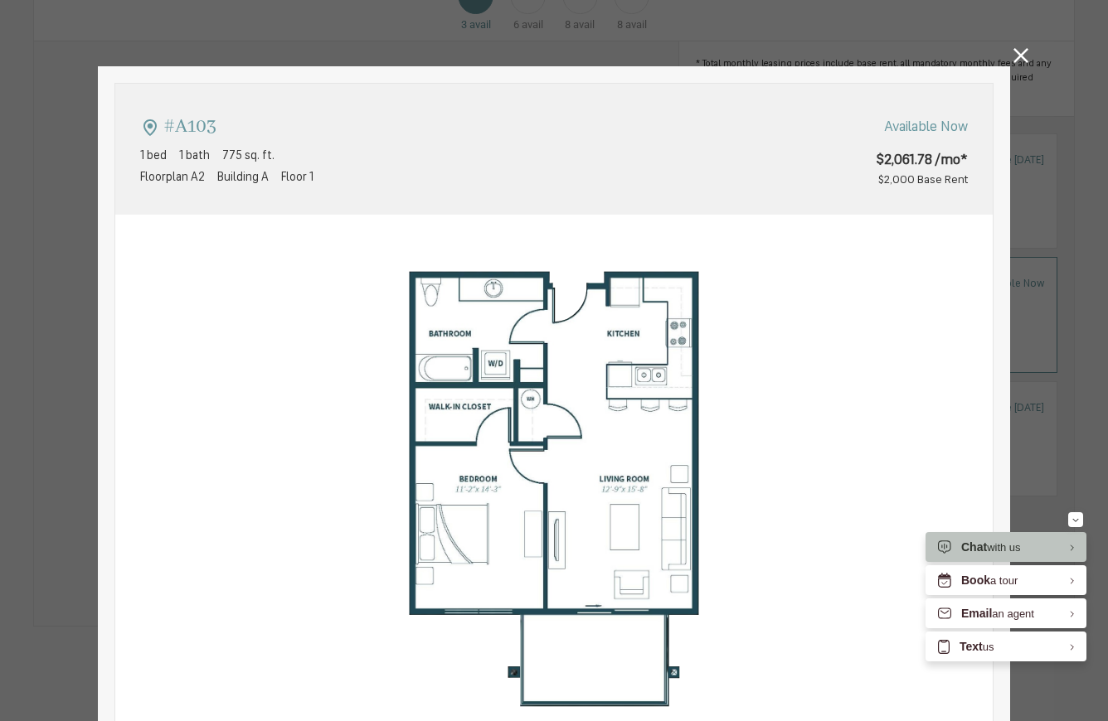
type input "**********"
click at [1022, 55] on icon at bounding box center [1020, 55] width 15 height 15
